Goal: Browse casually: Explore the website without a specific task or goal

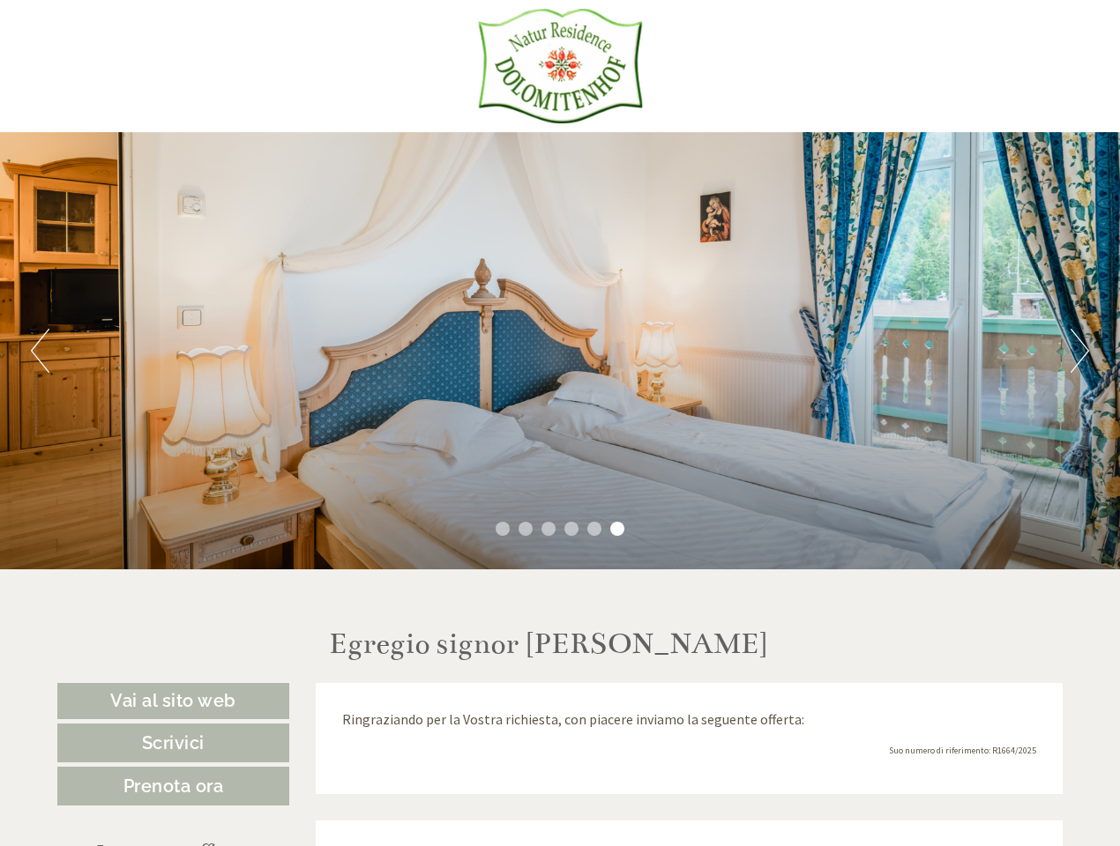
click at [560, 423] on div "Previous Next 1 2 3 4 5 6" at bounding box center [560, 350] width 1120 height 437
click at [40, 351] on button "Previous" at bounding box center [40, 351] width 19 height 44
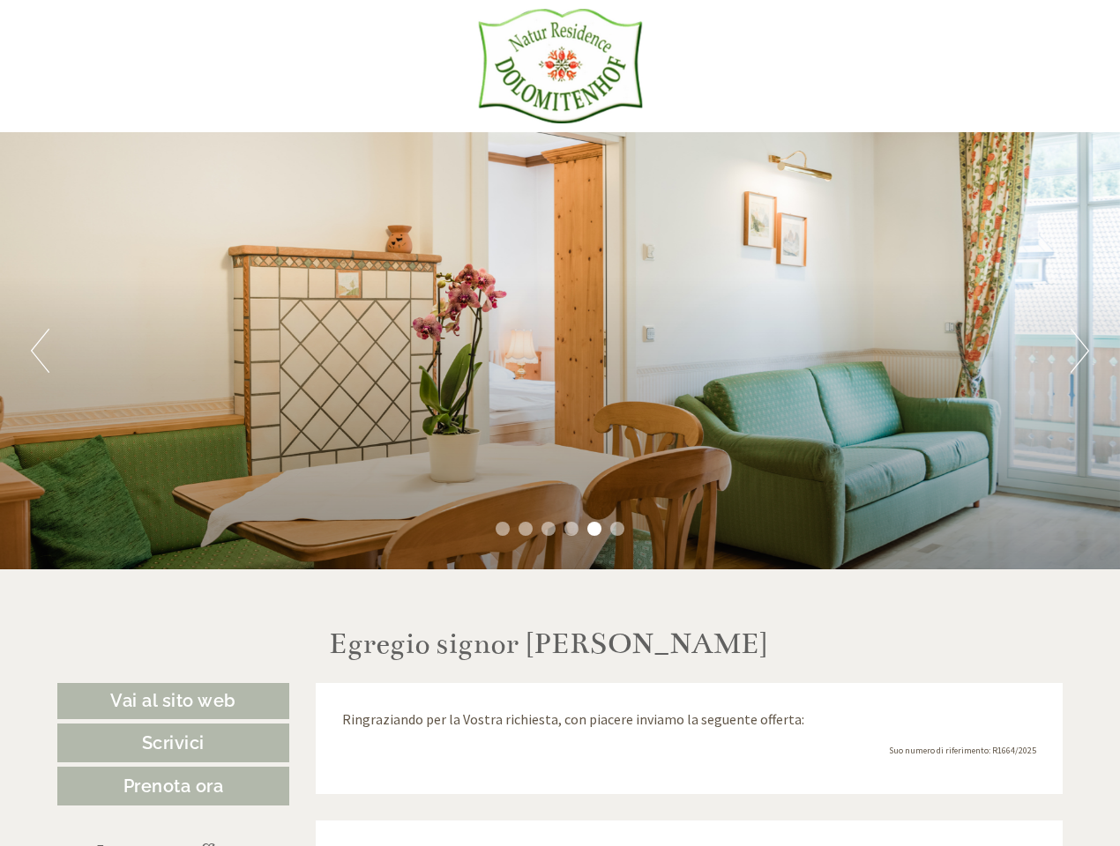
click at [560, 351] on div "Previous Next 1 2 3 4 5 6" at bounding box center [560, 350] width 1120 height 437
click at [1079, 351] on button "Next" at bounding box center [1079, 351] width 19 height 44
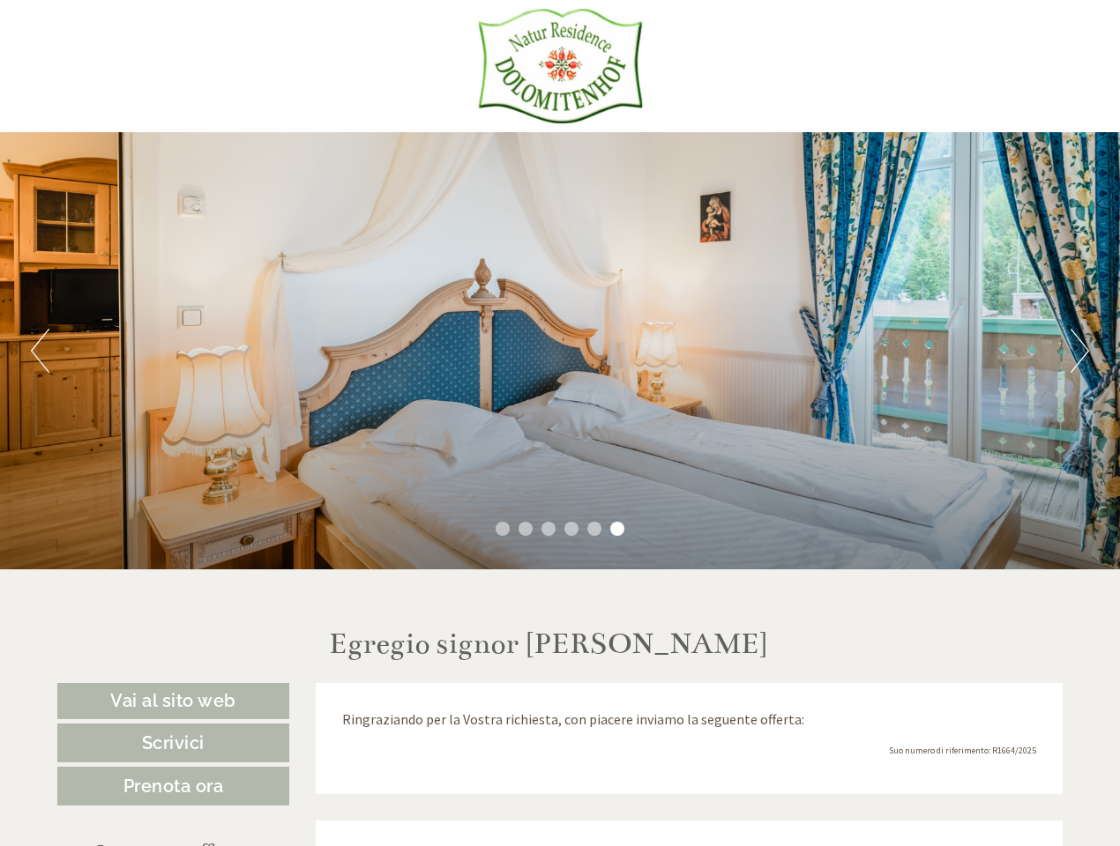
click at [503, 529] on li "1" at bounding box center [502, 529] width 14 height 14
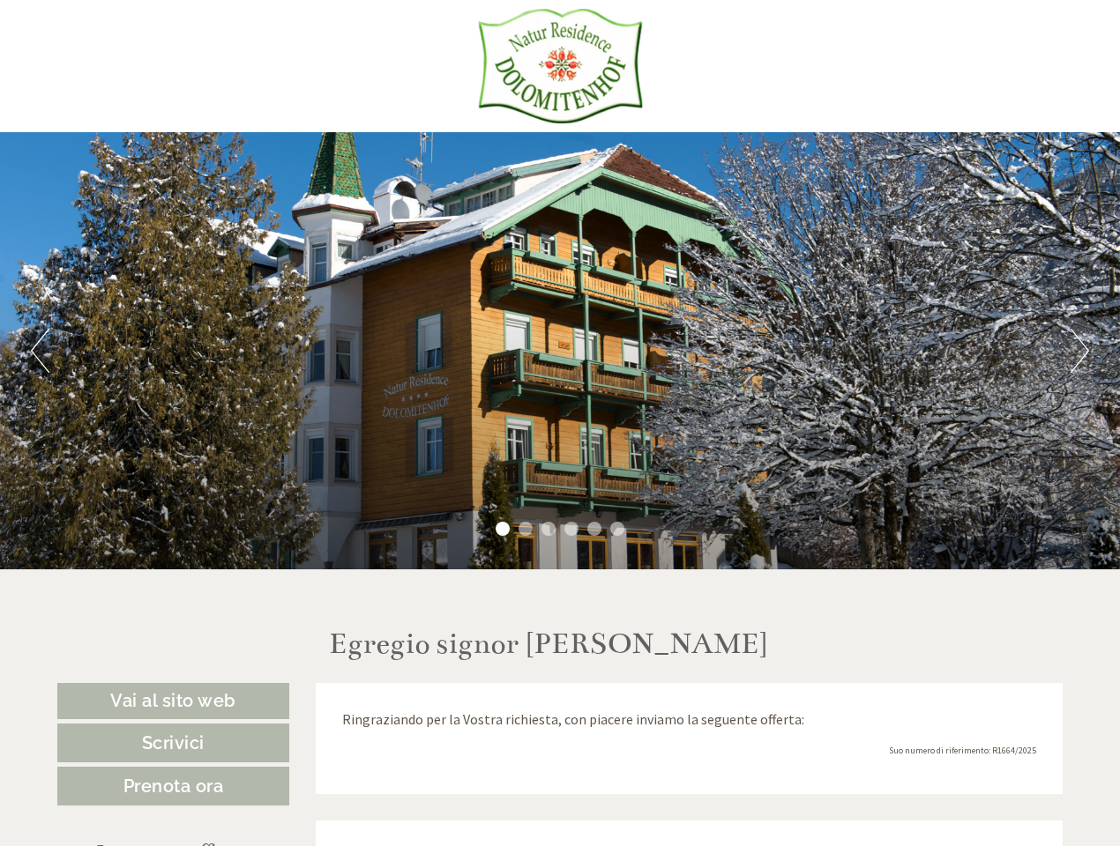
click at [525, 529] on li "2" at bounding box center [525, 529] width 14 height 14
click at [548, 529] on li "3" at bounding box center [548, 529] width 14 height 14
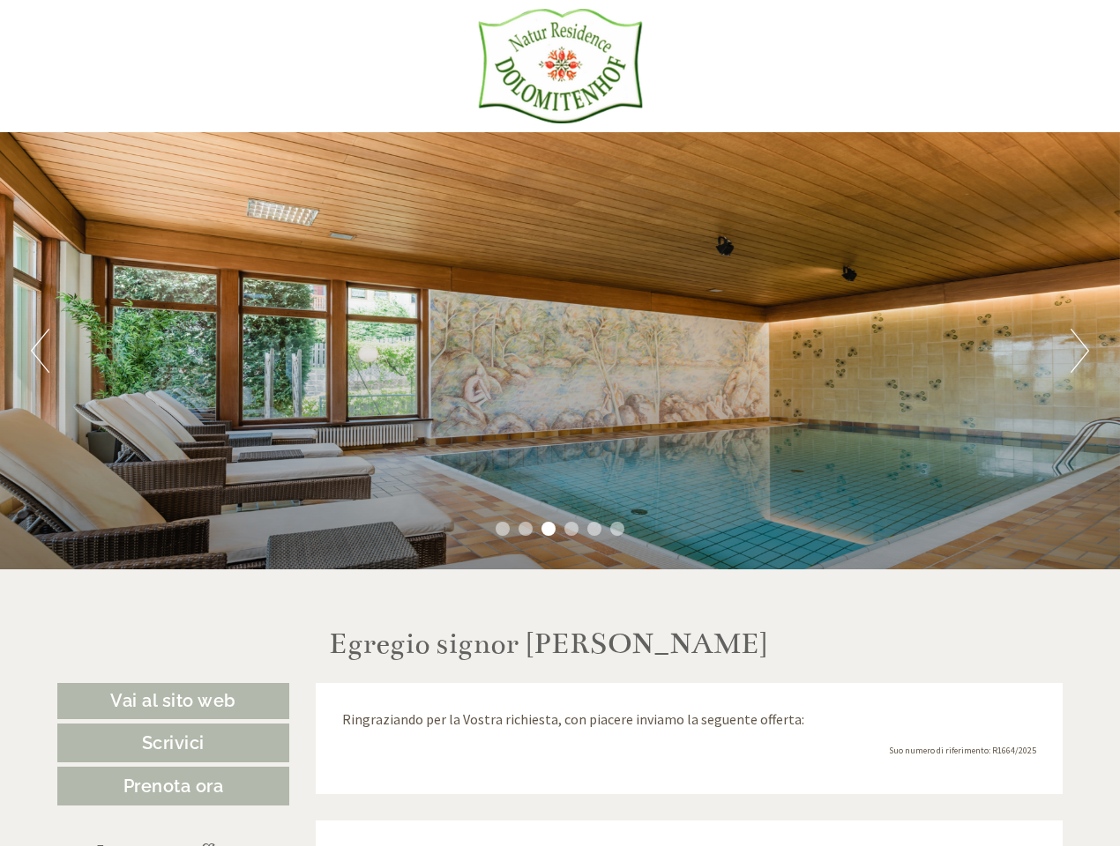
click at [571, 529] on li "4" at bounding box center [571, 529] width 14 height 14
click at [594, 529] on li "5" at bounding box center [594, 529] width 14 height 14
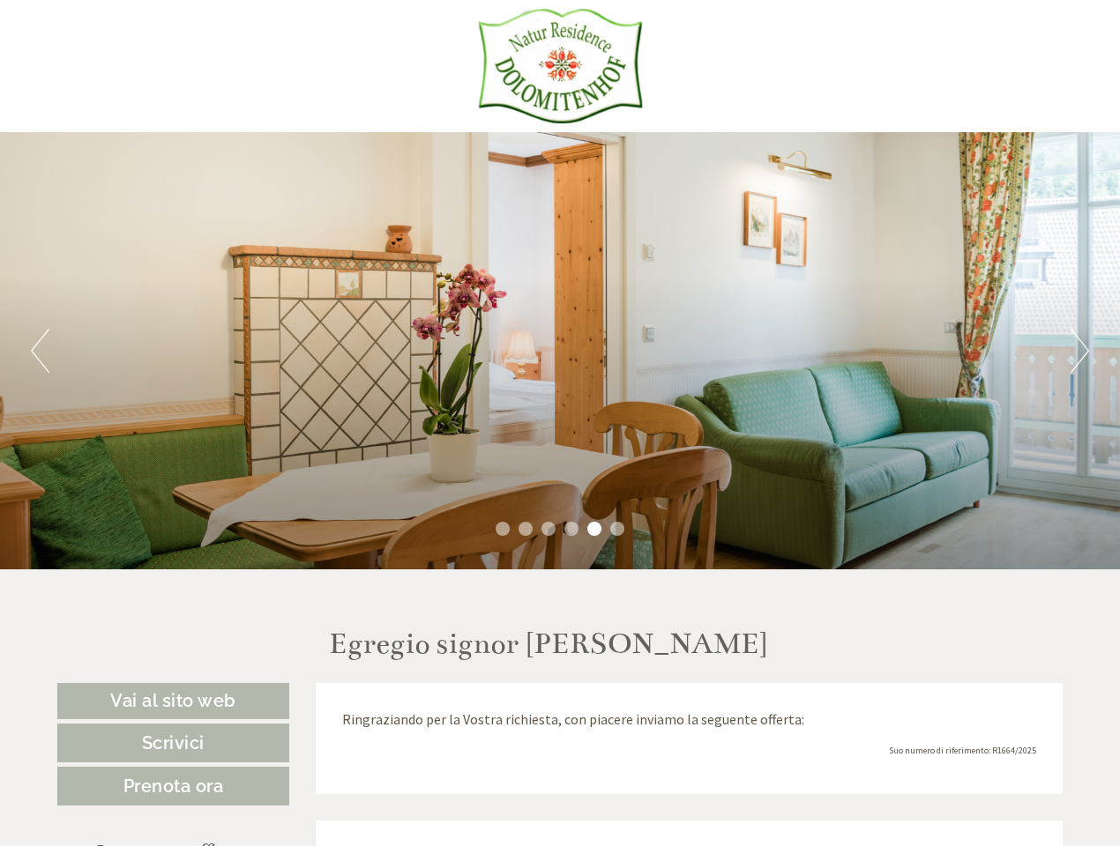
click at [617, 529] on li "6" at bounding box center [617, 529] width 14 height 14
